Goal: Communication & Community: Ask a question

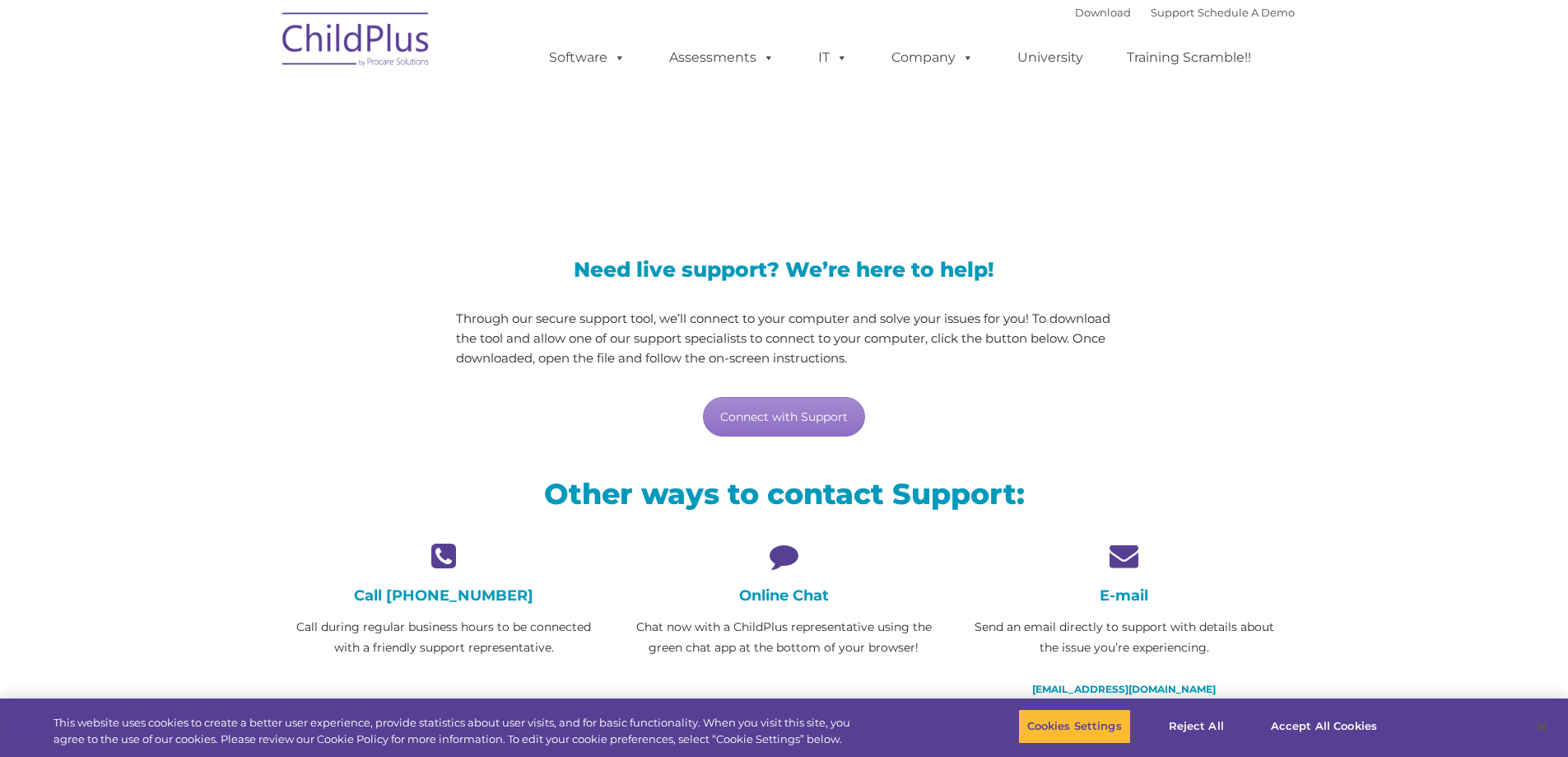
click at [765, 544] on icon at bounding box center [784, 555] width 315 height 29
click at [788, 601] on h4 "Online Chat" at bounding box center [784, 595] width 315 height 18
click at [778, 417] on link "Connect with Support" at bounding box center [784, 417] width 162 height 40
click at [1207, 403] on div "Need live support? We’re here to help! Through our secure support tool, we’ll c…" at bounding box center [784, 332] width 1021 height 245
click at [772, 585] on div "Online Chat Chat now with a ChildPlus representative using the green chat app a…" at bounding box center [784, 599] width 315 height 117
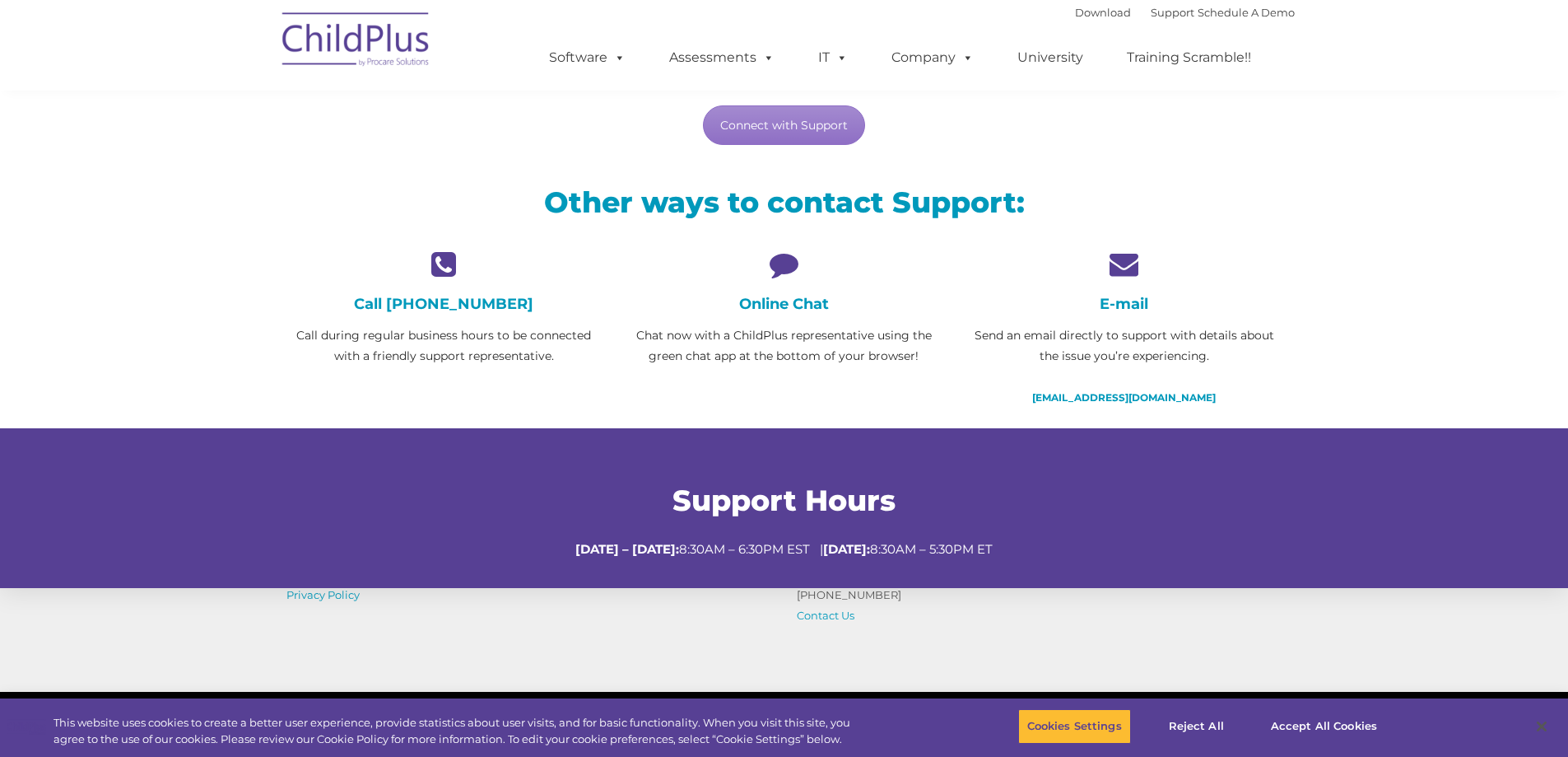
scroll to position [329, 0]
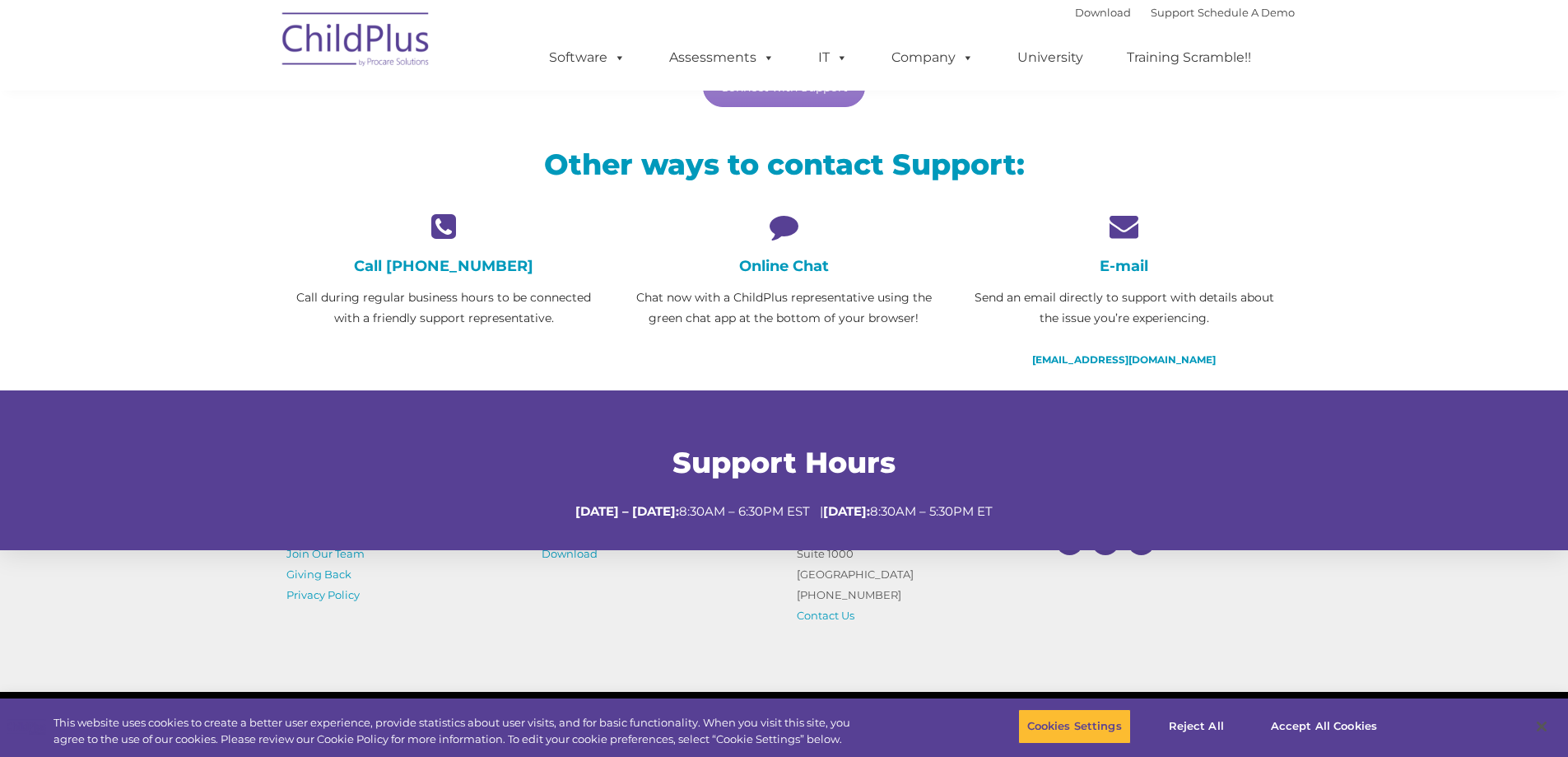
click at [777, 229] on icon at bounding box center [784, 226] width 315 height 29
click at [776, 269] on h4 "Online Chat" at bounding box center [784, 265] width 315 height 18
click at [840, 268] on h4 "Online Chat" at bounding box center [784, 265] width 315 height 18
click at [797, 232] on icon at bounding box center [784, 226] width 315 height 29
click at [777, 215] on icon at bounding box center [784, 226] width 315 height 29
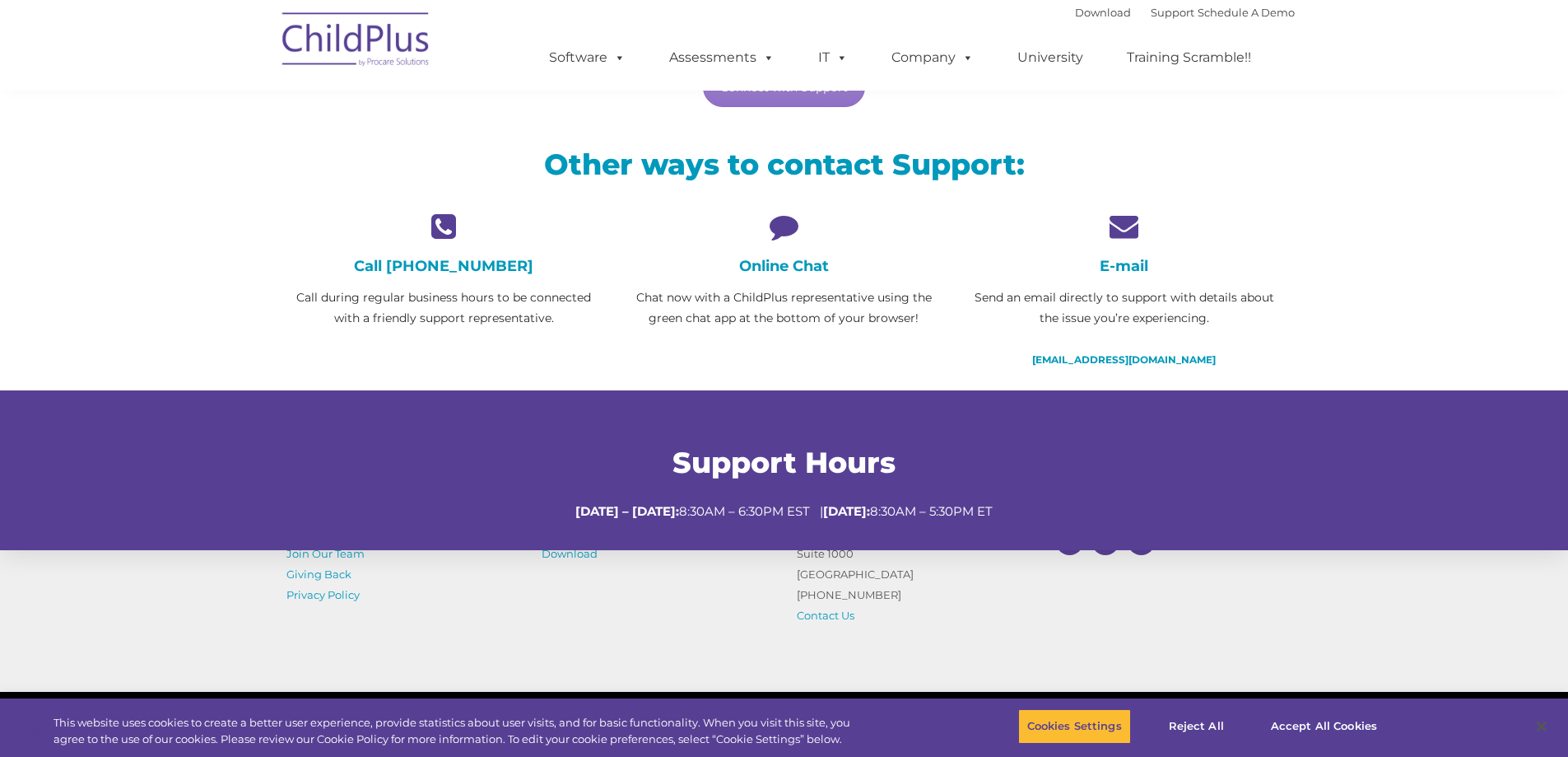
click at [755, 283] on div "Online Chat Chat now with a ChildPlus representative using the green chat app a…" at bounding box center [784, 270] width 315 height 117
click at [688, 313] on p "Chat now with a ChildPlus representative using the green chat app at the bottom…" at bounding box center [784, 309] width 315 height 41
drag, startPoint x: 690, startPoint y: 315, endPoint x: 748, endPoint y: 316, distance: 58.0
click at [710, 322] on p "Chat now with a ChildPlus representative using the green chat app at the bottom…" at bounding box center [784, 309] width 315 height 41
click at [790, 311] on p "Chat now with a ChildPlus representative using the green chat app at the bottom…" at bounding box center [784, 309] width 315 height 41
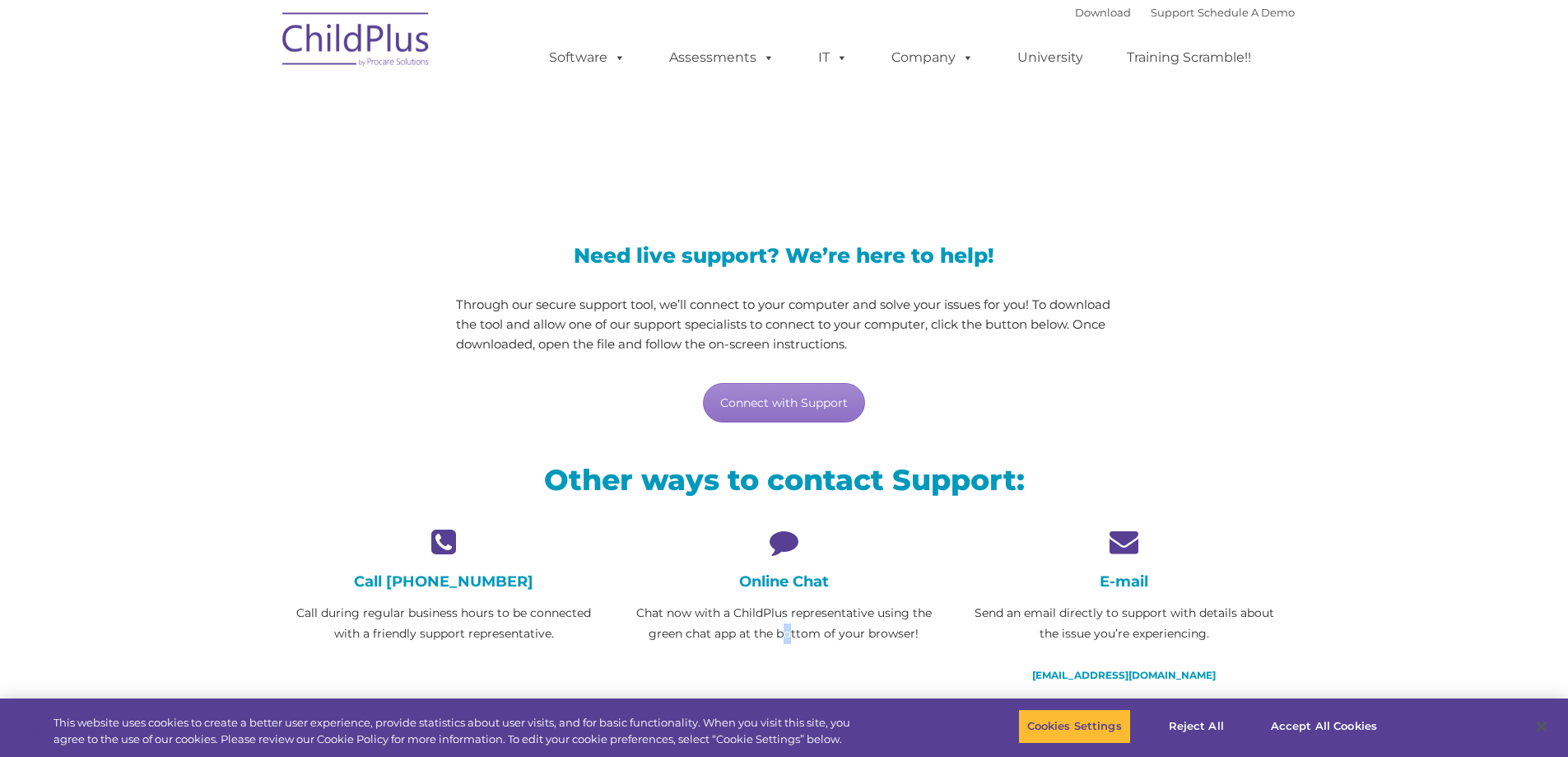
scroll to position [0, 0]
